Goal: Transaction & Acquisition: Purchase product/service

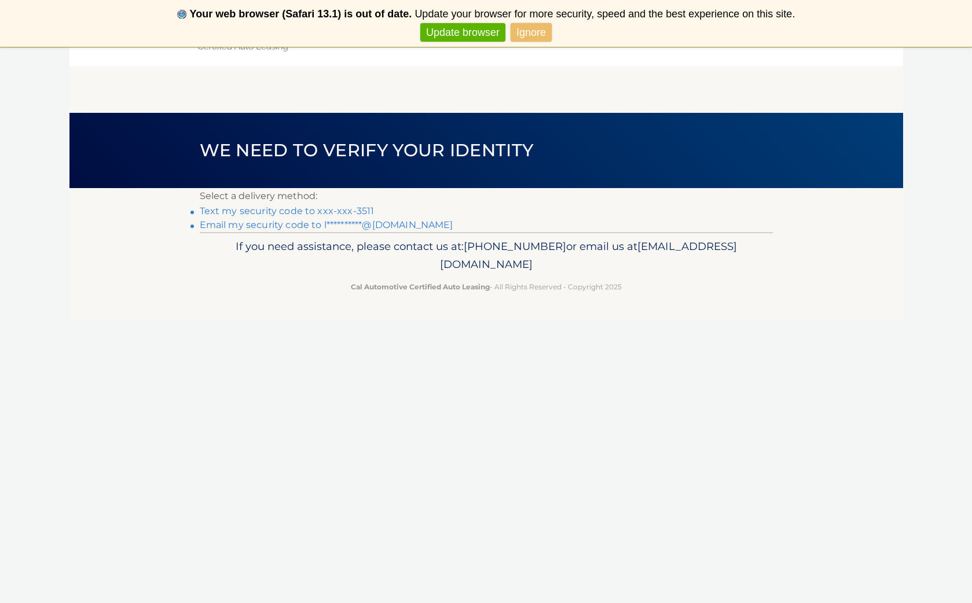
click at [305, 210] on link "Text my security code to xxx-xxx-3511" at bounding box center [287, 211] width 175 height 11
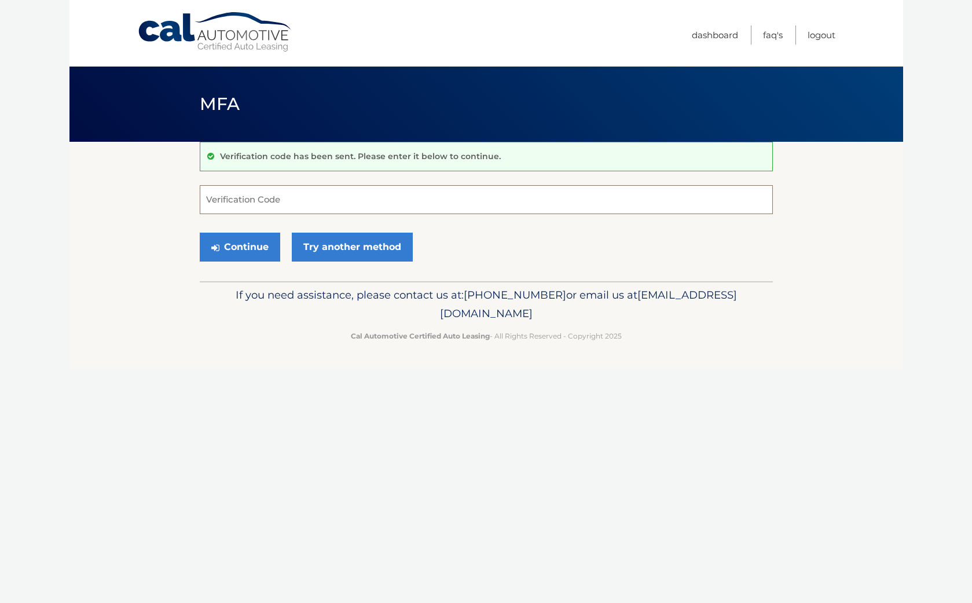
click at [208, 198] on input "Verification Code" at bounding box center [486, 199] width 573 height 29
type input "651128"
click at [239, 251] on button "Continue" at bounding box center [240, 247] width 81 height 29
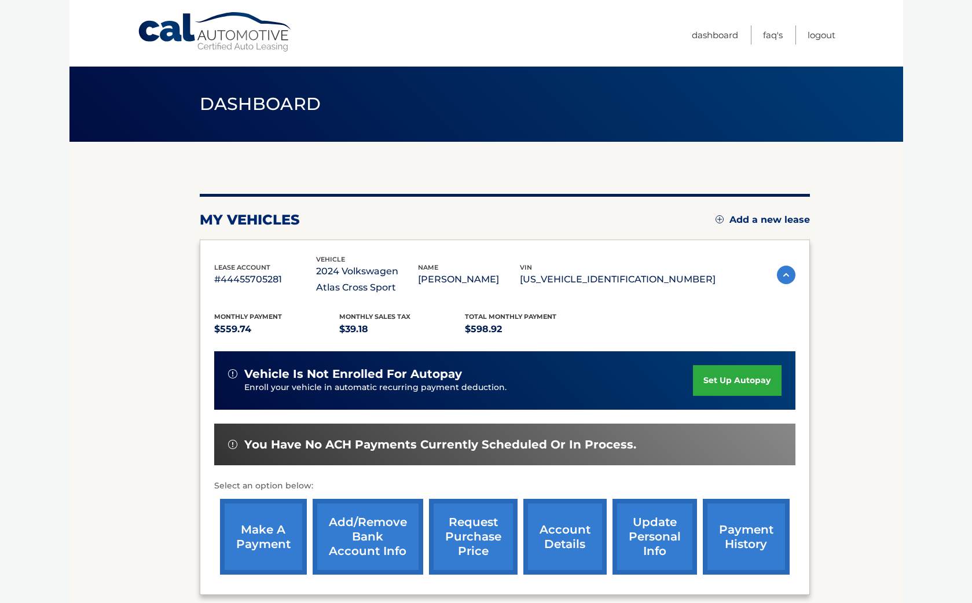
click at [268, 530] on link "make a payment" at bounding box center [263, 537] width 87 height 76
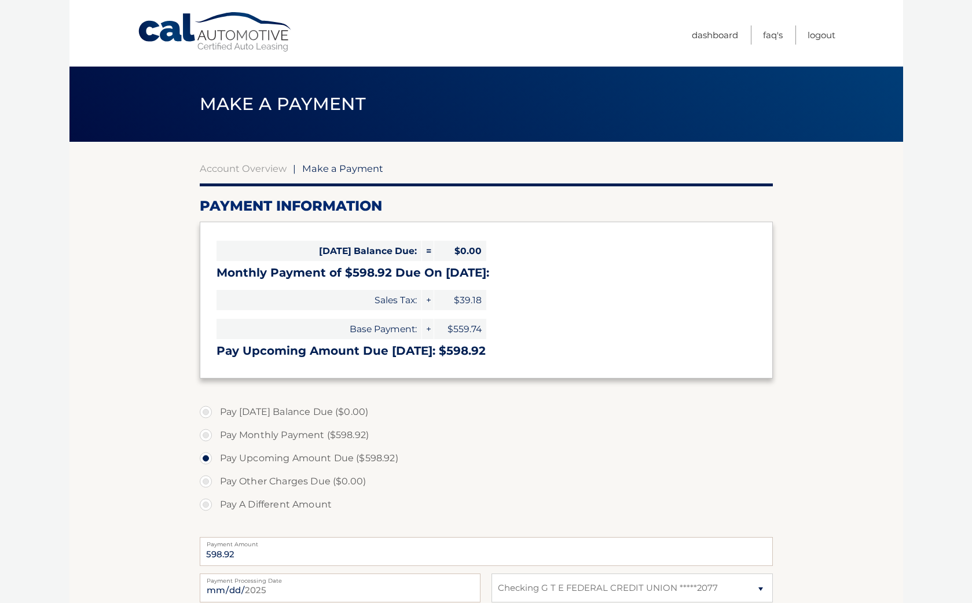
select select "ZmVkZmU1NWQtM2ZjZi00YjY4LThlZDMtOThiNWI5YTJkN2Yw"
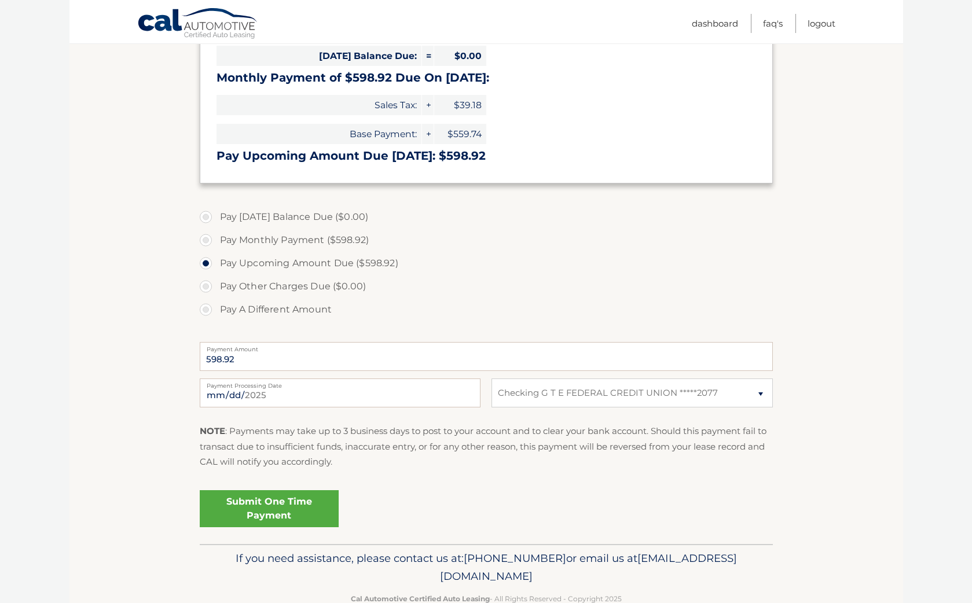
scroll to position [196, 0]
click at [257, 392] on input "2025-08-20" at bounding box center [340, 392] width 281 height 29
type input "2025-08-22"
click at [307, 502] on link "Submit One Time Payment" at bounding box center [269, 507] width 139 height 37
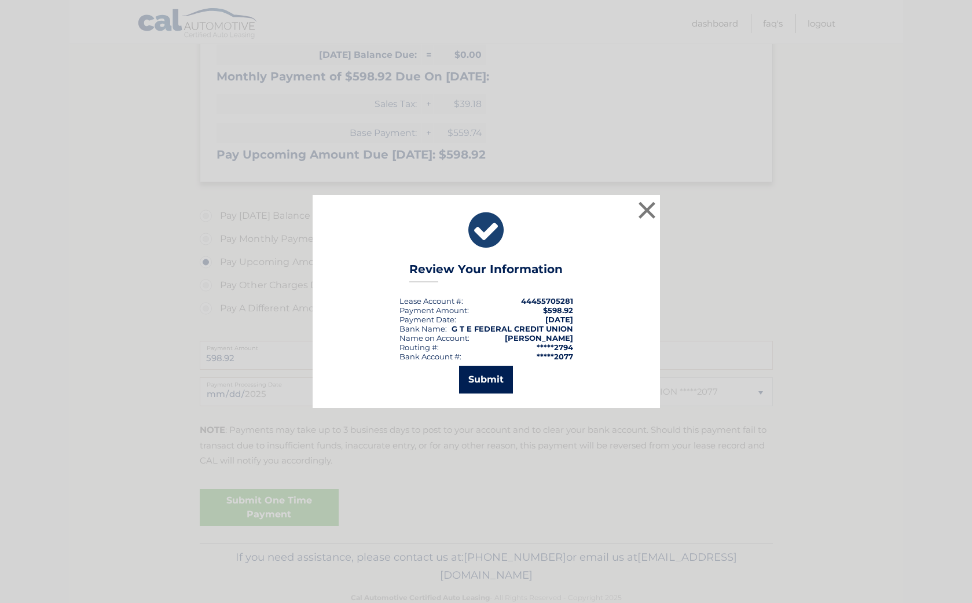
click at [477, 379] on button "Submit" at bounding box center [486, 380] width 54 height 28
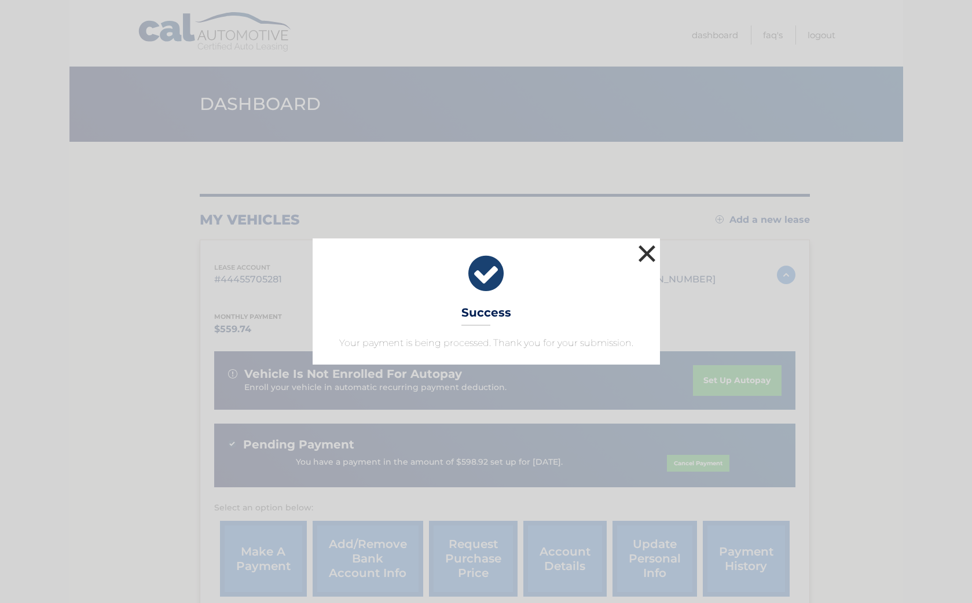
click at [648, 251] on button "×" at bounding box center [647, 253] width 23 height 23
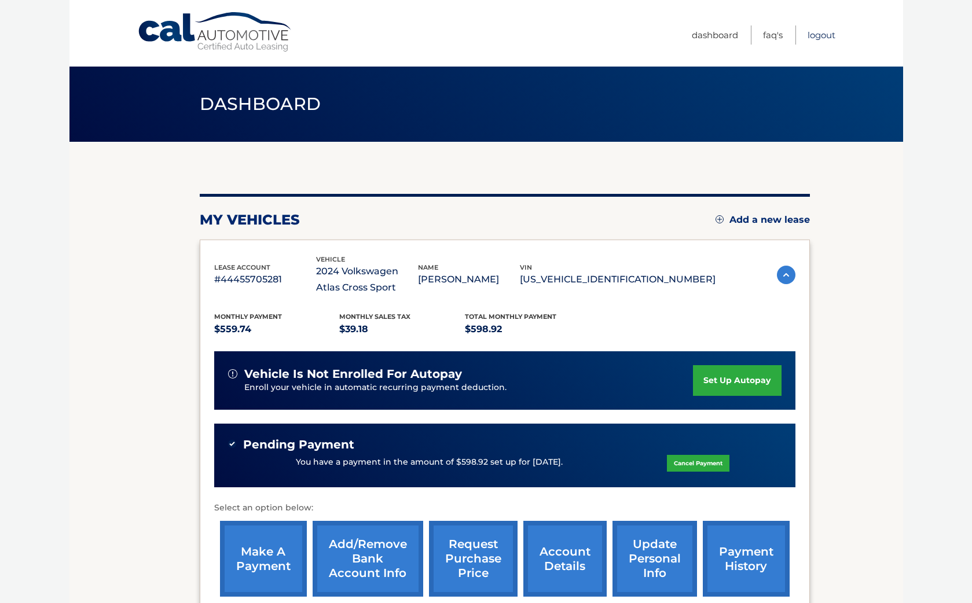
click at [818, 35] on link "Logout" at bounding box center [822, 34] width 28 height 19
